Goal: Task Accomplishment & Management: Manage account settings

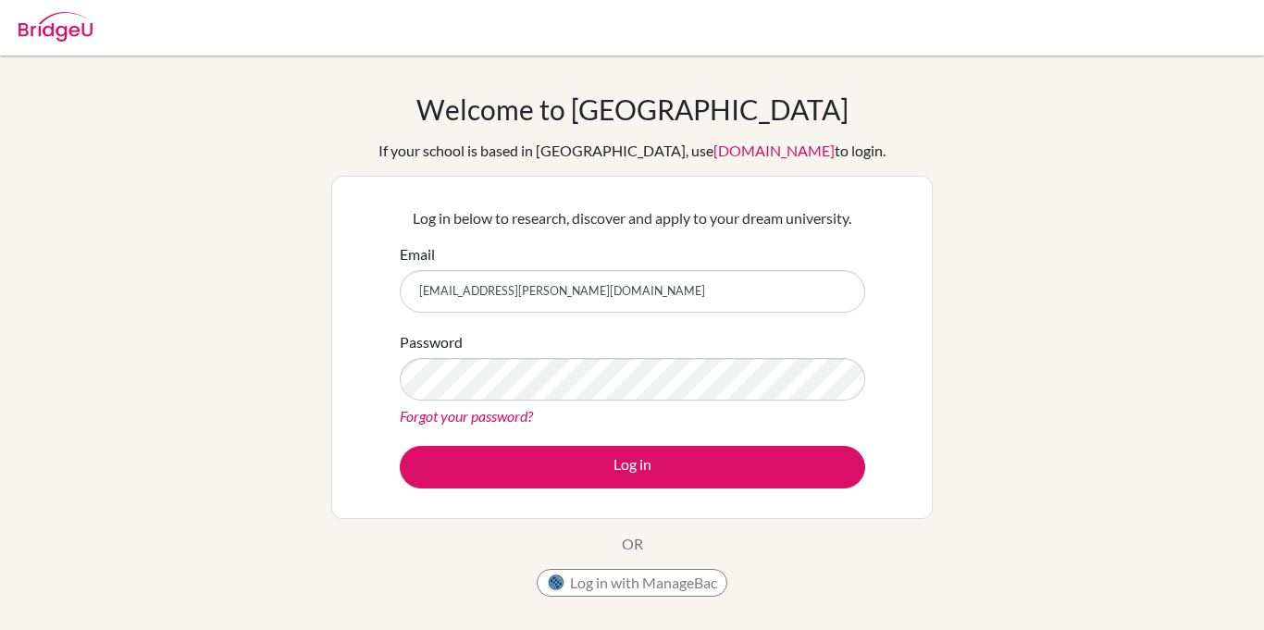
type input "[EMAIL_ADDRESS][PERSON_NAME][DOMAIN_NAME]"
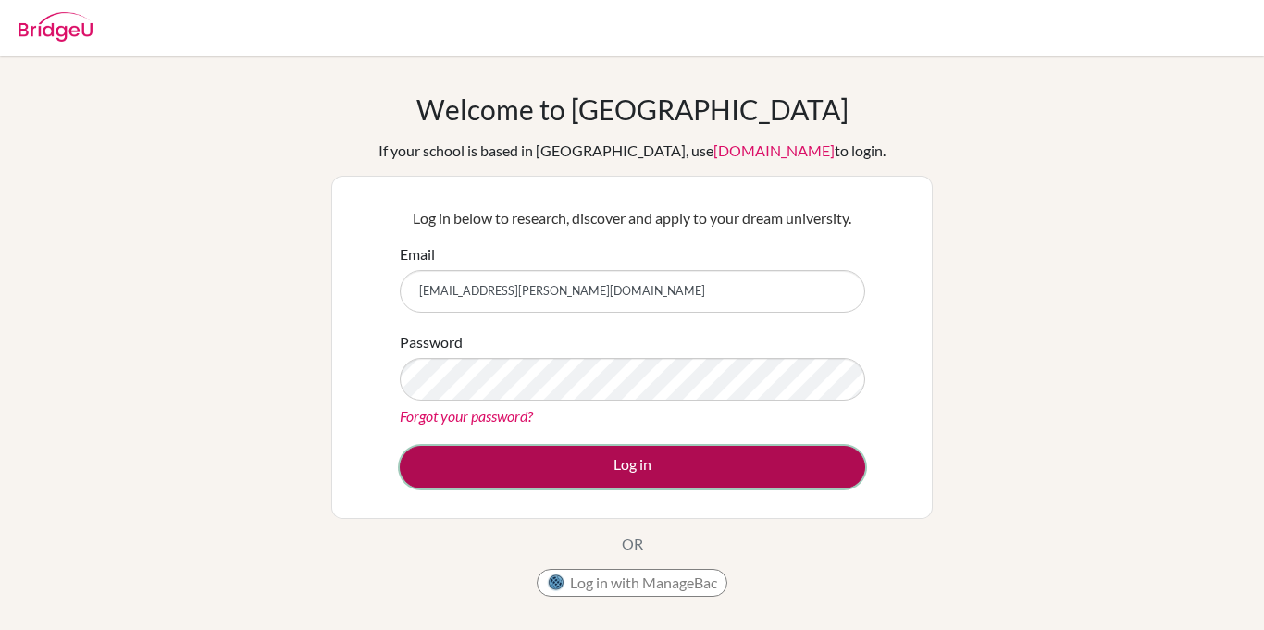
click at [615, 469] on button "Log in" at bounding box center [633, 467] width 466 height 43
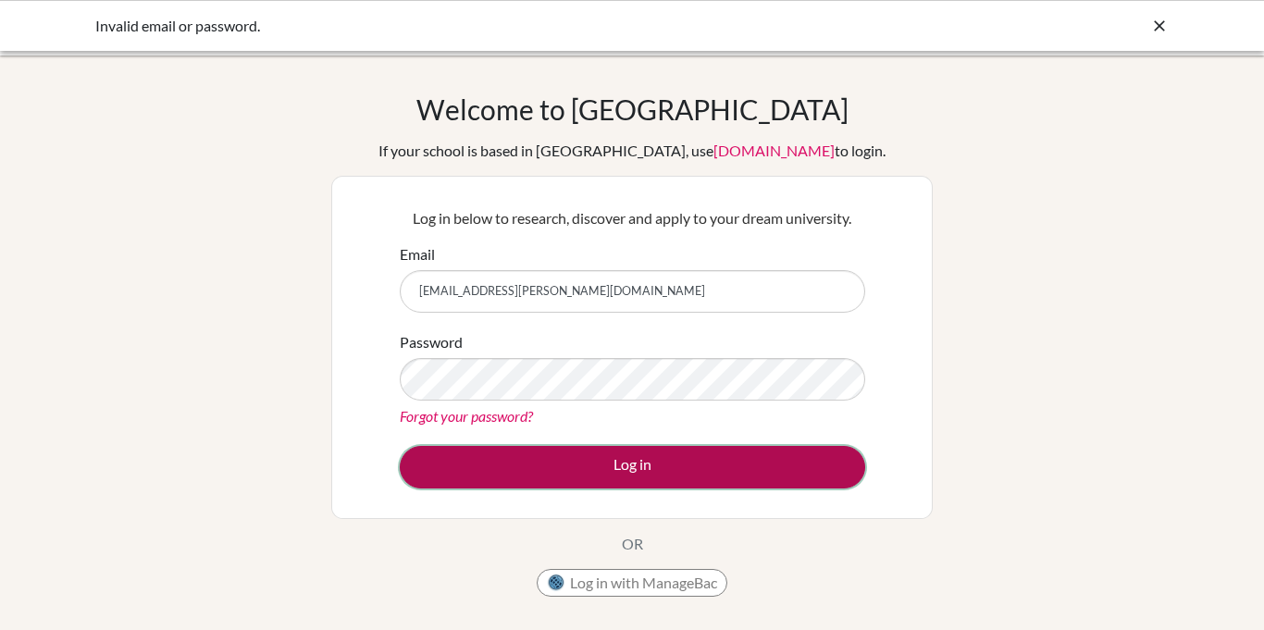
click at [518, 465] on button "Log in" at bounding box center [633, 467] width 466 height 43
